Goal: Check status: Check status

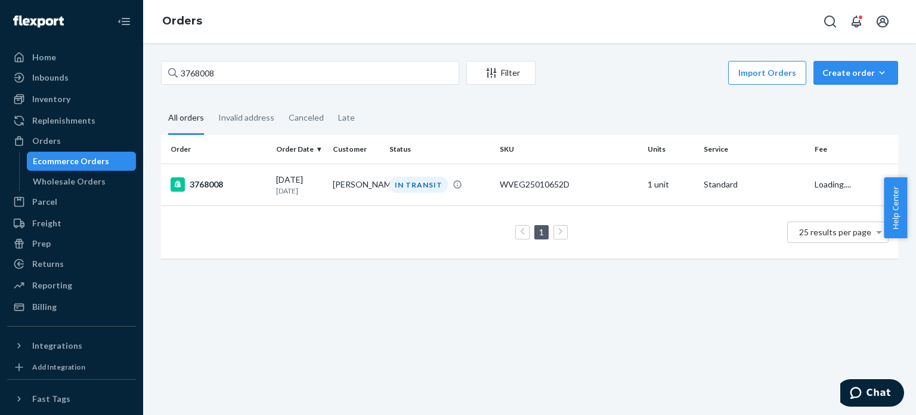
drag, startPoint x: 240, startPoint y: 58, endPoint x: 131, endPoint y: 61, distance: 108.6
click at [131, 61] on div "Home Inbounds Shipping Plans Problems Inventory Products Replenishments Orders …" at bounding box center [458, 207] width 916 height 415
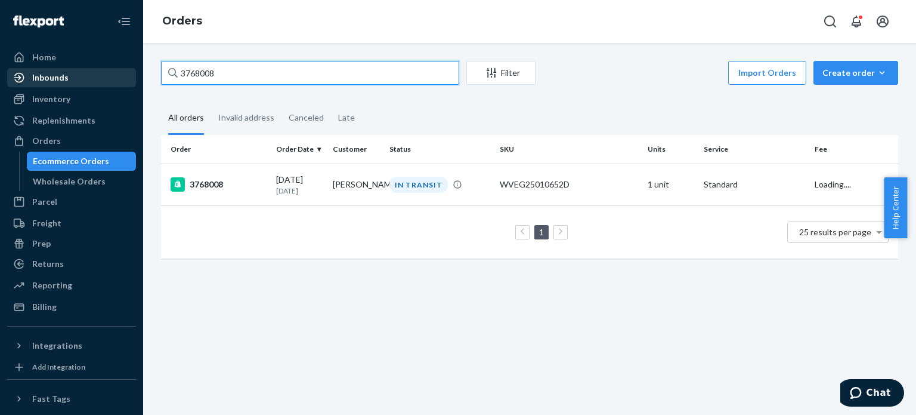
drag, startPoint x: 250, startPoint y: 73, endPoint x: 98, endPoint y: 71, distance: 151.5
click at [98, 71] on div "Home Inbounds Shipping Plans Problems Inventory Products Replenishments Orders …" at bounding box center [458, 207] width 916 height 415
type input "3754773"
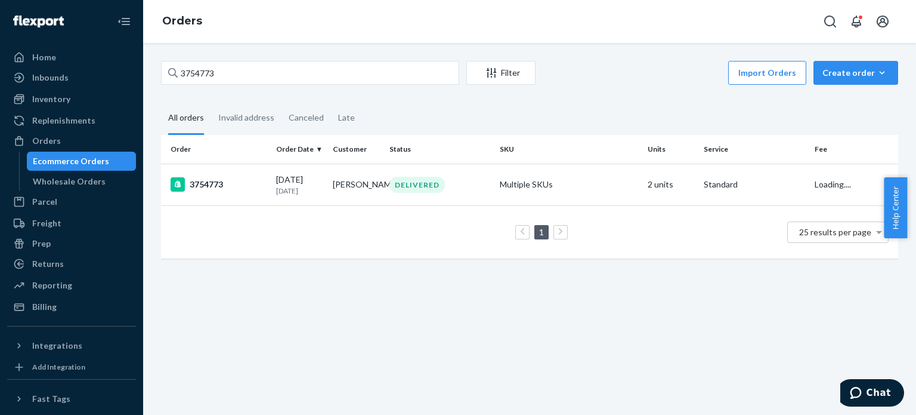
click at [202, 177] on td "3754773" at bounding box center [216, 184] width 110 height 42
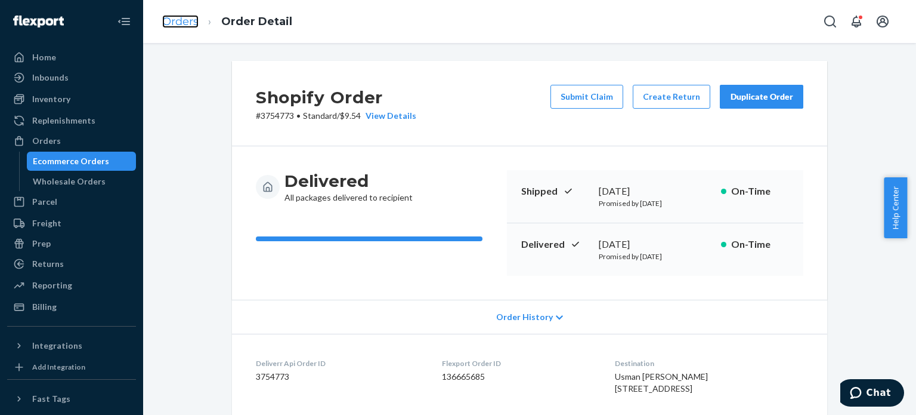
click at [174, 24] on link "Orders" at bounding box center [180, 21] width 36 height 13
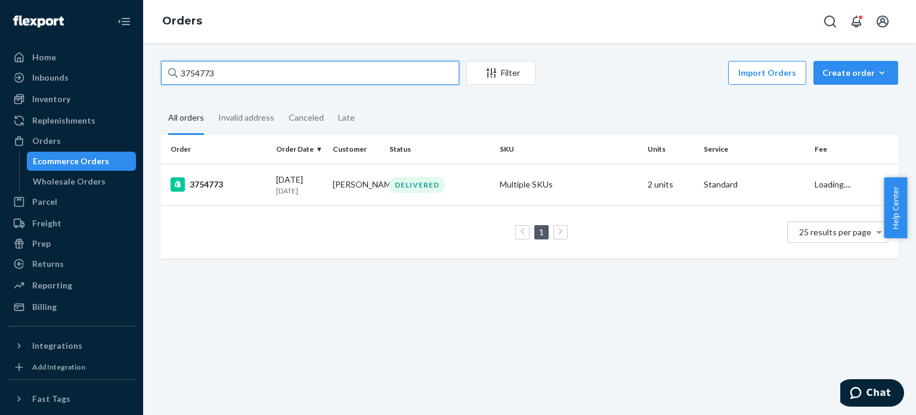
drag, startPoint x: 191, startPoint y: 68, endPoint x: 161, endPoint y: 69, distance: 29.8
click at [162, 68] on input "3754773" at bounding box center [310, 73] width 298 height 24
paste input "62765"
type input "3762765"
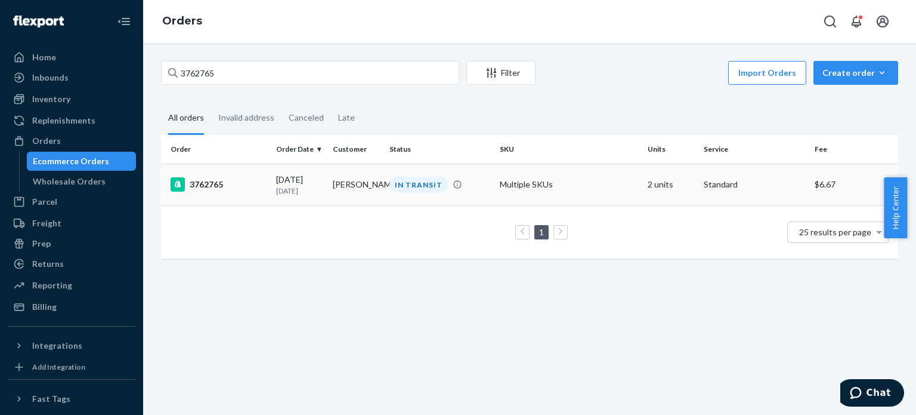
click at [224, 193] on td "3762765" at bounding box center [216, 184] width 110 height 42
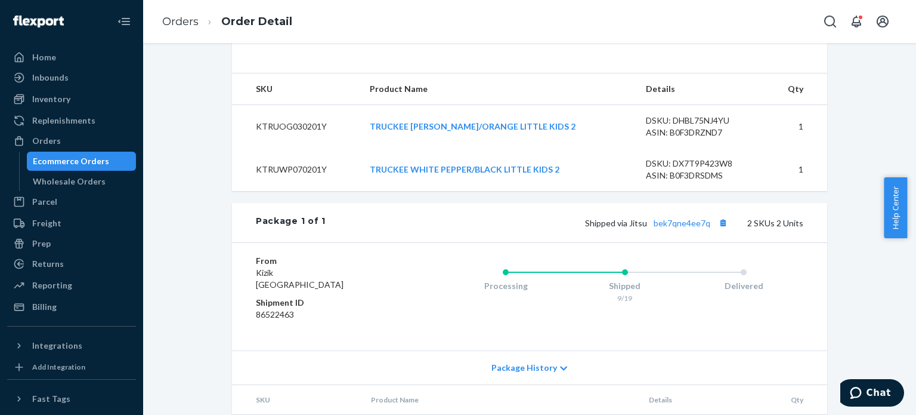
scroll to position [477, 0]
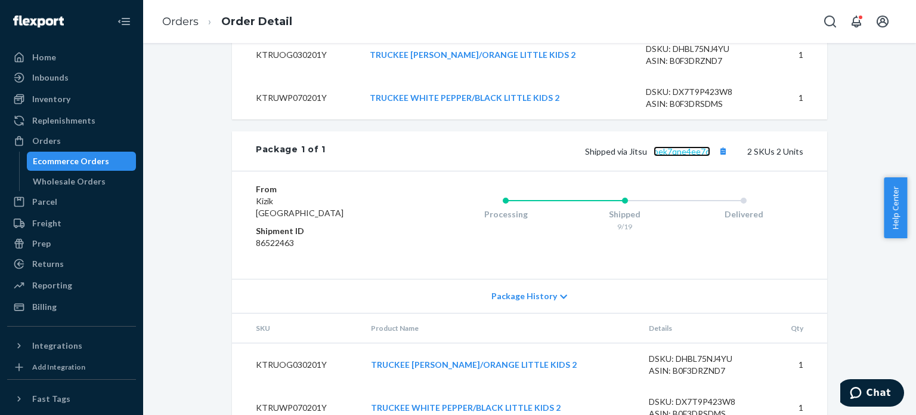
click at [679, 156] on link "bek7qne4ee7q" at bounding box center [682, 151] width 57 height 10
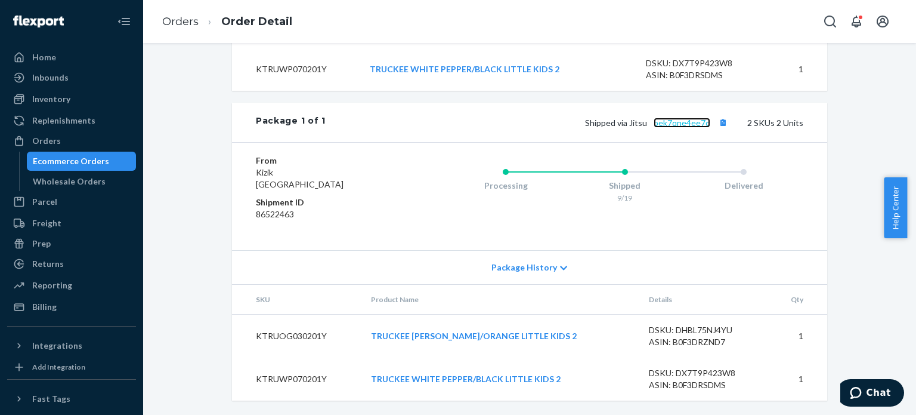
scroll to position [529, 0]
